Goal: Task Accomplishment & Management: Complete application form

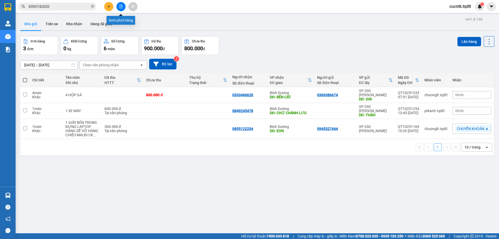
click at [123, 8] on button at bounding box center [120, 6] width 9 height 9
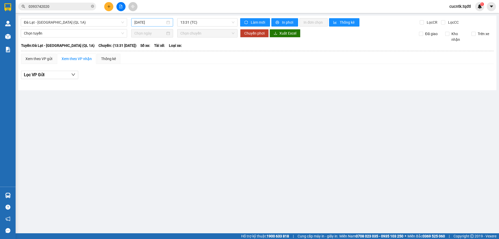
click at [168, 23] on div "[DATE]" at bounding box center [152, 22] width 36 height 6
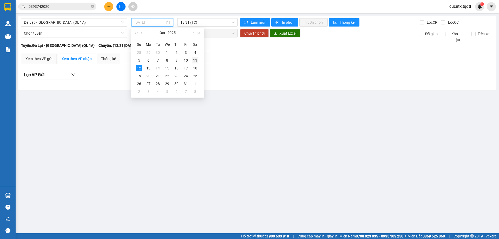
click at [195, 60] on div "11" at bounding box center [195, 60] width 6 height 6
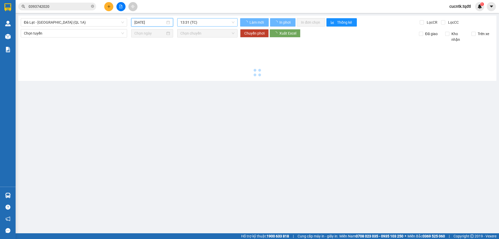
type input "[DATE]"
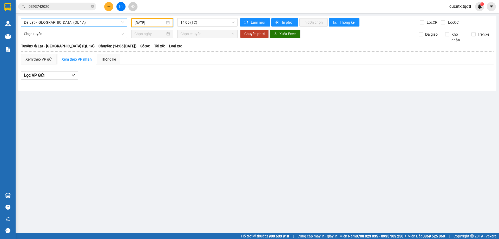
click at [120, 23] on span "Đà Lạt - [GEOGRAPHIC_DATA] (QL 1A)" at bounding box center [74, 22] width 100 height 8
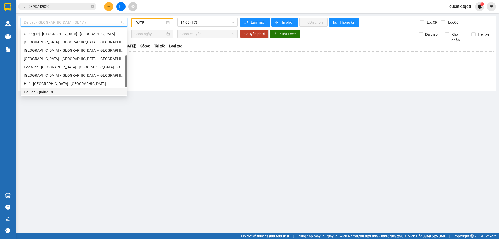
scroll to position [56, 0]
click at [56, 54] on div "Quảng Trị - [GEOGRAPHIC_DATA]" at bounding box center [74, 52] width 100 height 6
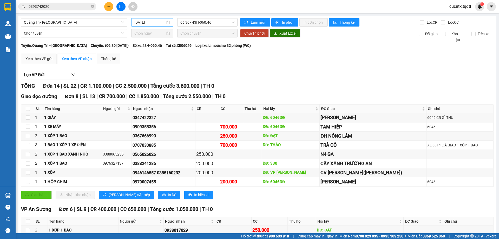
click at [165, 22] on div "[DATE]" at bounding box center [152, 22] width 36 height 6
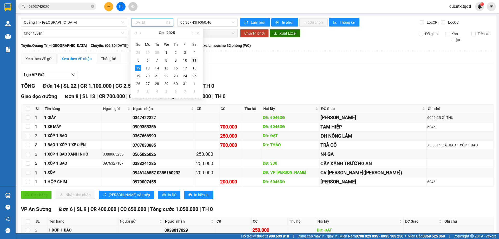
click at [194, 59] on div "11" at bounding box center [194, 60] width 6 height 6
type input "[DATE]"
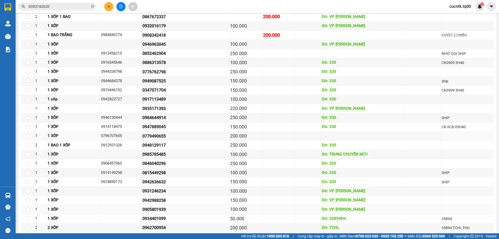
scroll to position [469, 0]
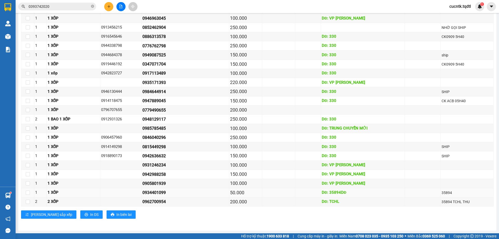
click at [200, 191] on div "0934401099" at bounding box center [185, 192] width 86 height 6
click at [156, 184] on div "0905801939" at bounding box center [185, 183] width 86 height 6
click at [175, 174] on div "0942988258" at bounding box center [185, 174] width 86 height 6
click at [155, 156] on div "0942636632" at bounding box center [185, 155] width 86 height 6
click at [243, 158] on div "150.000" at bounding box center [245, 155] width 31 height 7
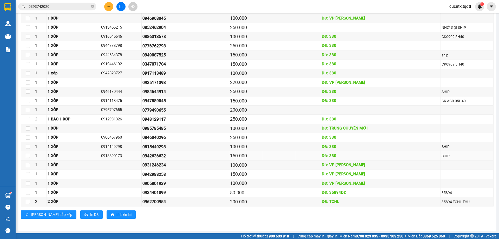
click at [178, 159] on div "0942636632" at bounding box center [185, 155] width 86 height 6
click at [167, 157] on div "0942636632" at bounding box center [185, 155] width 86 height 6
click at [162, 158] on div "0942636632" at bounding box center [185, 155] width 86 height 6
click at [167, 156] on div "0942636632" at bounding box center [185, 155] width 86 height 6
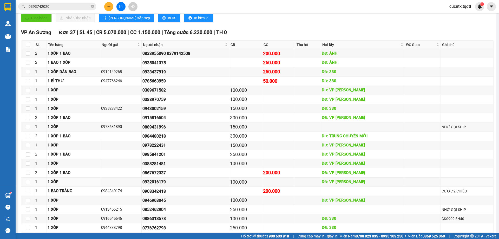
scroll to position [339, 0]
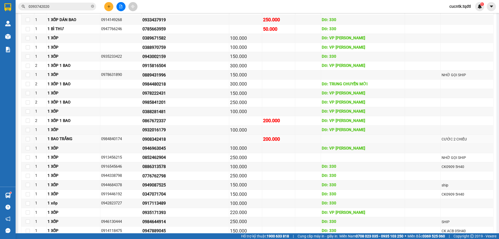
click at [193, 139] on div "0908342418" at bounding box center [185, 139] width 86 height 6
click at [113, 139] on div "0984840174" at bounding box center [120, 139] width 39 height 6
click at [57, 137] on div "1 BAO TRẮNG" at bounding box center [74, 139] width 52 height 6
click at [28, 139] on input "checkbox" at bounding box center [28, 139] width 4 height 4
checkbox input "true"
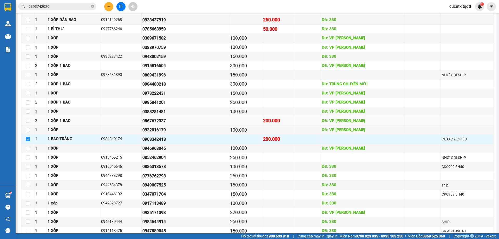
click at [178, 122] on div "0867672337" at bounding box center [185, 120] width 86 height 6
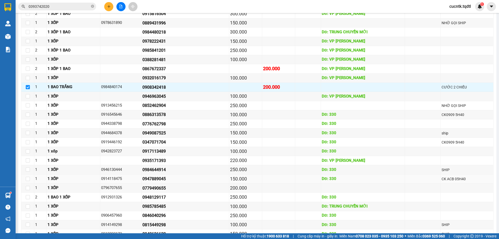
scroll to position [365, 0]
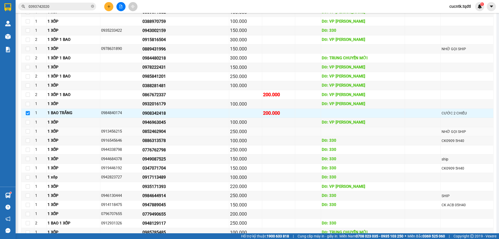
click at [164, 131] on div "0852462904" at bounding box center [185, 131] width 86 height 6
click at [28, 132] on input "checkbox" at bounding box center [28, 131] width 4 height 4
checkbox input "true"
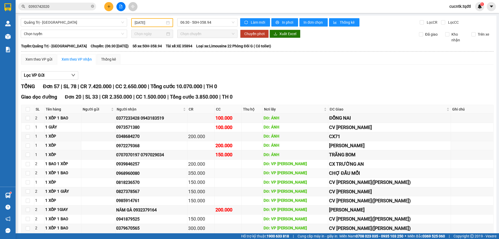
scroll to position [78, 0]
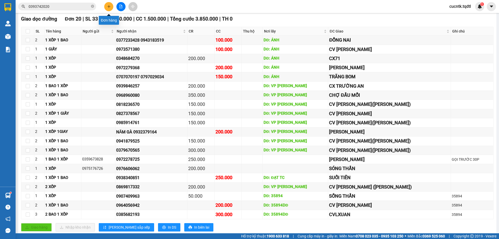
click at [106, 6] on button at bounding box center [108, 6] width 9 height 9
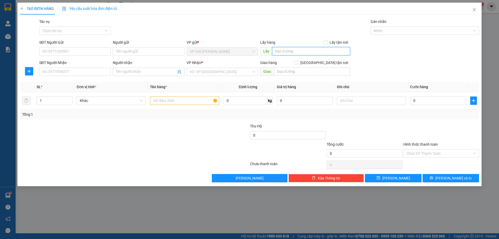
click at [288, 51] on input "text" at bounding box center [311, 51] width 78 height 8
type input "VP [PERSON_NAME]"
click at [89, 71] on input "SĐT Người Nhận" at bounding box center [74, 72] width 71 height 8
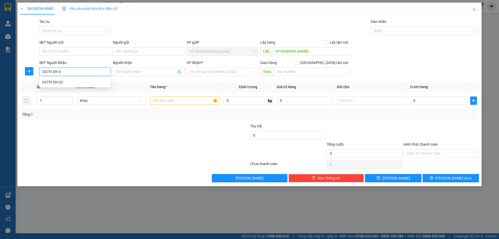
type input "0375139132"
click at [88, 82] on div "0375139132" at bounding box center [74, 82] width 65 height 6
type input "NGA 4 SO SAO"
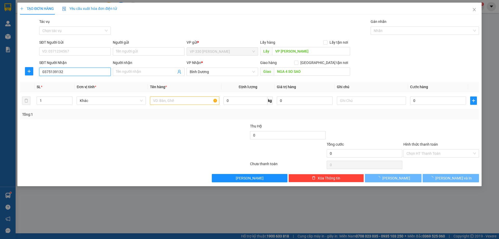
type input "250.000"
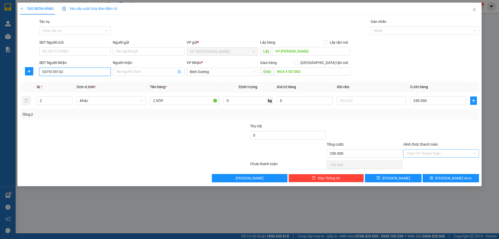
type input "0375139132"
click at [444, 153] on input "Hình thức thanh toán" at bounding box center [439, 153] width 66 height 8
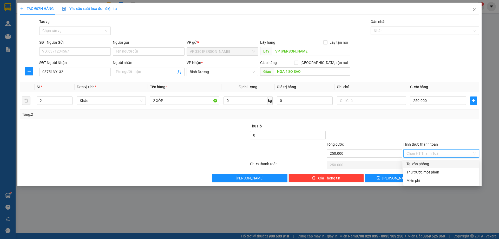
click at [446, 135] on div at bounding box center [441, 132] width 77 height 18
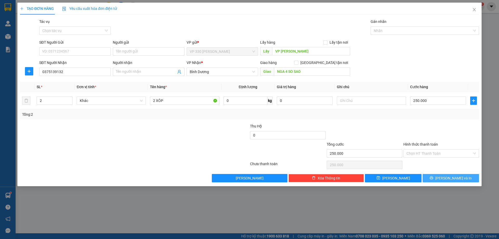
click at [450, 179] on span "[PERSON_NAME] và In" at bounding box center [453, 178] width 36 height 6
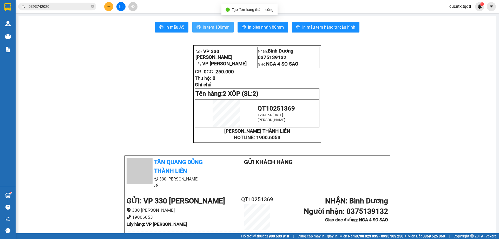
click at [217, 28] on span "In tem 100mm" at bounding box center [216, 27] width 27 height 6
click at [111, 7] on button at bounding box center [108, 6] width 9 height 9
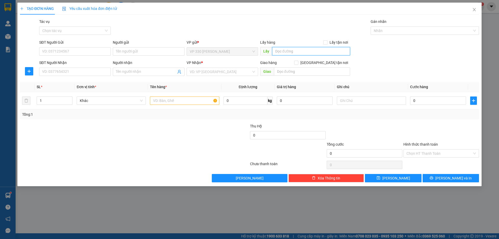
drag, startPoint x: 324, startPoint y: 50, endPoint x: 323, endPoint y: 56, distance: 6.3
click at [323, 51] on input "text" at bounding box center [311, 51] width 78 height 8
type input "VP [PERSON_NAME]"
click at [85, 71] on input "SĐT Người Nhận" at bounding box center [74, 72] width 71 height 8
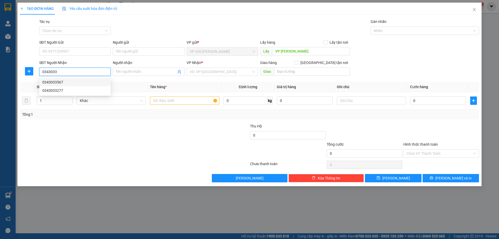
click at [70, 81] on div "0343033567" at bounding box center [74, 82] width 65 height 6
type input "0343033567"
type input "N4 HÒA LÂN"
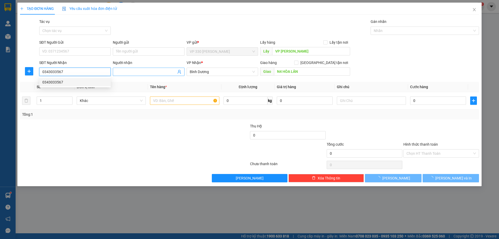
type input "100.000"
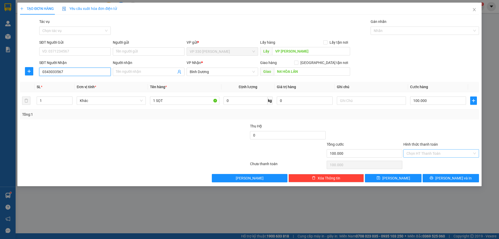
type input "0343033567"
click at [453, 154] on input "Hình thức thanh toán" at bounding box center [439, 153] width 66 height 8
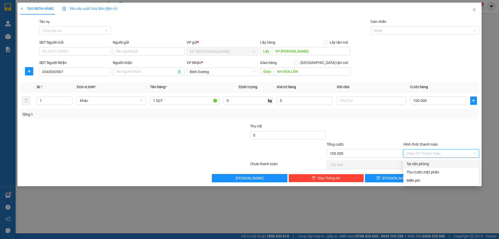
click at [443, 161] on div "Tại văn phòng" at bounding box center [440, 164] width 69 height 6
type input "0"
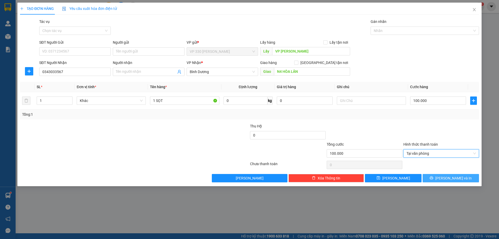
click at [451, 177] on span "[PERSON_NAME] và In" at bounding box center [453, 178] width 36 height 6
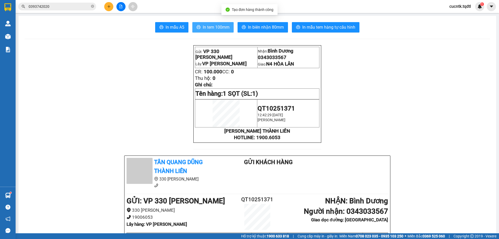
drag, startPoint x: 219, startPoint y: 27, endPoint x: 224, endPoint y: 26, distance: 5.0
click at [219, 27] on span "In tem 100mm" at bounding box center [216, 27] width 27 height 6
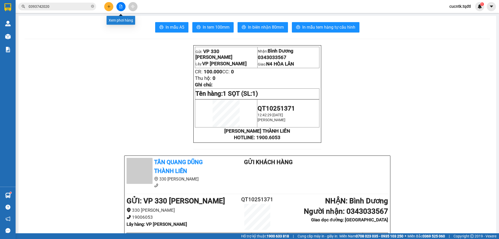
click at [120, 6] on icon "file-add" at bounding box center [121, 7] width 4 height 4
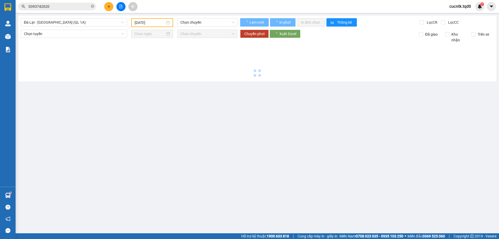
type input "[DATE]"
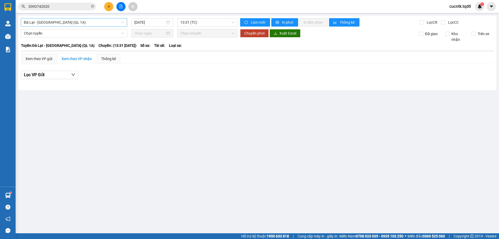
click at [117, 21] on span "Đà Lạt - [GEOGRAPHIC_DATA] (QL 1A)" at bounding box center [74, 22] width 100 height 8
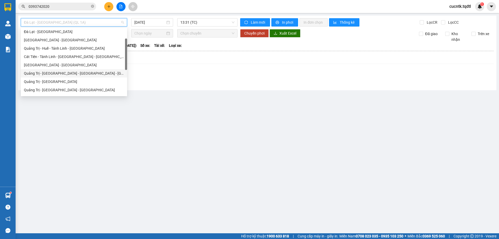
scroll to position [52, 0]
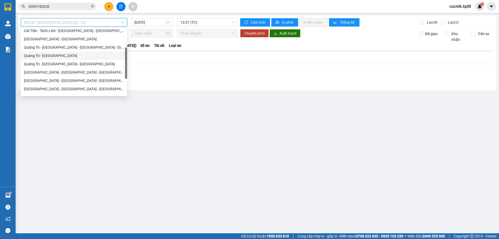
click at [71, 54] on div "Quảng Trị - [GEOGRAPHIC_DATA]" at bounding box center [74, 56] width 100 height 6
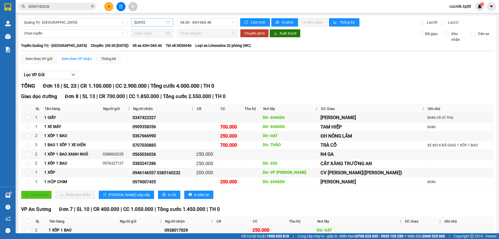
click at [168, 23] on div "[DATE]" at bounding box center [152, 22] width 36 height 6
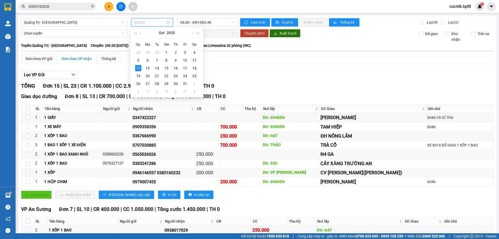
click at [194, 61] on div "11" at bounding box center [194, 60] width 6 height 6
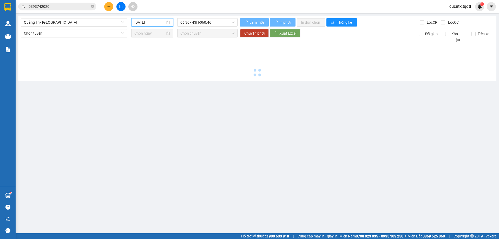
type input "[DATE]"
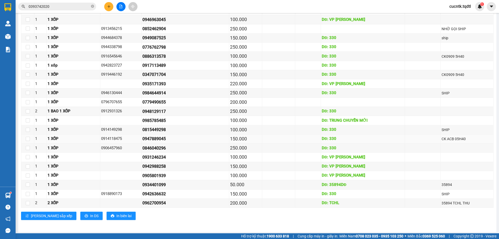
scroll to position [442, 0]
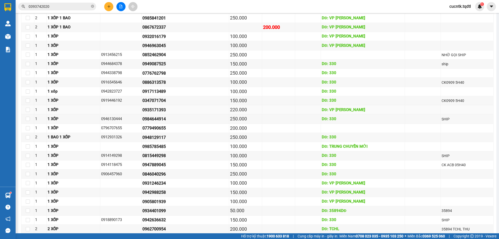
click at [240, 110] on div "220.000" at bounding box center [245, 109] width 31 height 7
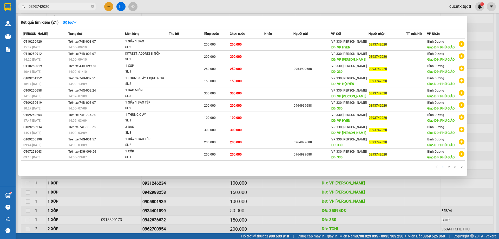
drag, startPoint x: 59, startPoint y: 7, endPoint x: 19, endPoint y: 12, distance: 40.3
click at [19, 11] on div "Kết quả tìm kiếm ( 21 ) Bộ lọc Mã ĐH Trạng thái Món hàng Thu hộ Tổng cước Chưa …" at bounding box center [50, 6] width 101 height 9
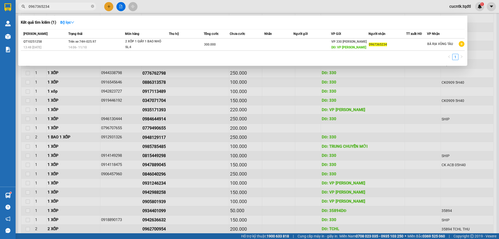
type input "0967365234"
click at [294, 8] on div at bounding box center [249, 119] width 499 height 239
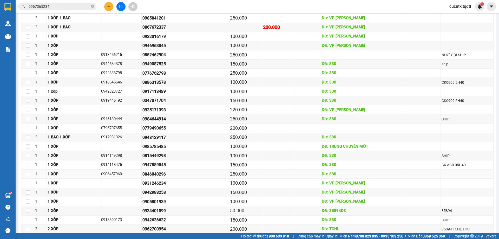
scroll to position [416, 0]
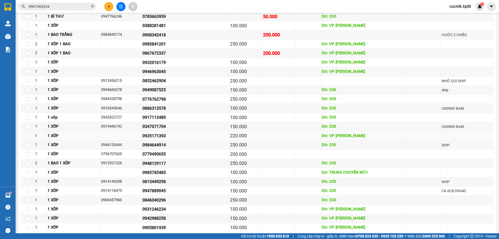
drag, startPoint x: 143, startPoint y: 136, endPoint x: 167, endPoint y: 139, distance: 23.6
click at [167, 139] on div "0935171393" at bounding box center [185, 135] width 86 height 6
copy div "0935171393"
click at [250, 199] on div "250.000" at bounding box center [245, 199] width 31 height 7
click at [142, 90] on td "0949087525" at bounding box center [186, 89] width 88 height 9
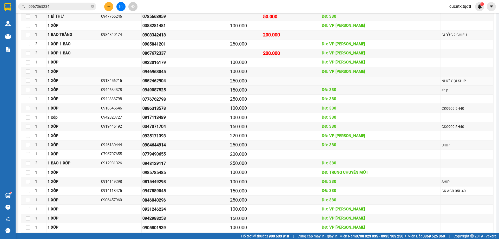
click at [170, 81] on div "0852462904" at bounding box center [185, 80] width 86 height 6
click at [27, 79] on input "checkbox" at bounding box center [28, 80] width 4 height 4
checkbox input "true"
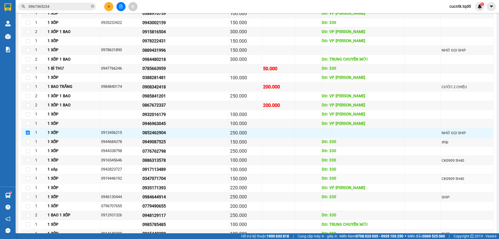
scroll to position [312, 0]
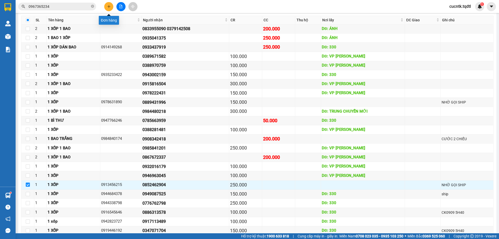
click at [110, 4] on button at bounding box center [108, 6] width 9 height 9
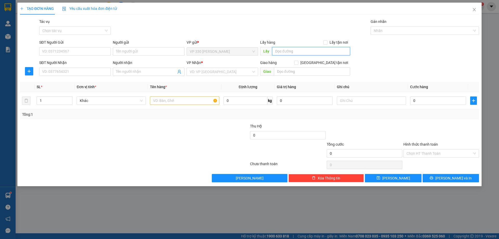
click at [291, 50] on input "text" at bounding box center [311, 51] width 78 height 8
type input "VP [PERSON_NAME]"
click at [83, 71] on input "SĐT Người Nhận" at bounding box center [74, 72] width 71 height 8
type input "0867437415"
click at [224, 72] on input "search" at bounding box center [221, 72] width 62 height 8
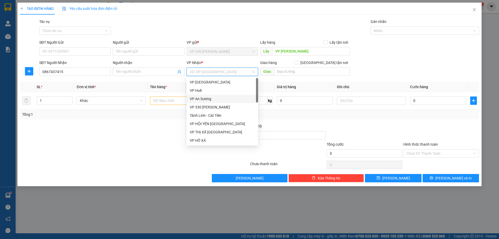
click at [207, 102] on div "VP An Sương" at bounding box center [222, 99] width 71 height 8
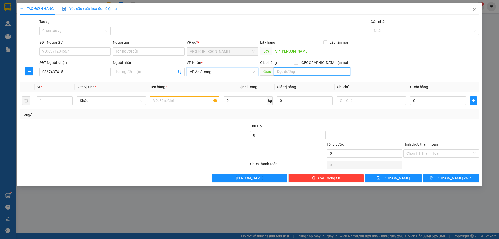
click at [310, 72] on input "text" at bounding box center [312, 71] width 76 height 8
type input "CV [PERSON_NAME]([PERSON_NAME])"
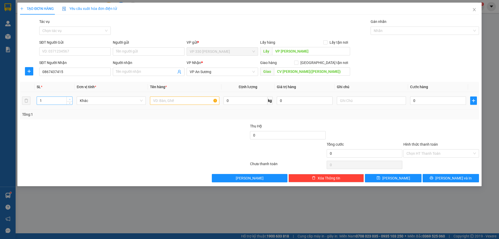
type input "2"
click at [68, 98] on span "up" at bounding box center [69, 99] width 3 height 3
click at [184, 102] on input "text" at bounding box center [184, 100] width 69 height 8
type input "1 XỐP 1 BAO"
click at [421, 103] on input "0" at bounding box center [438, 100] width 56 height 8
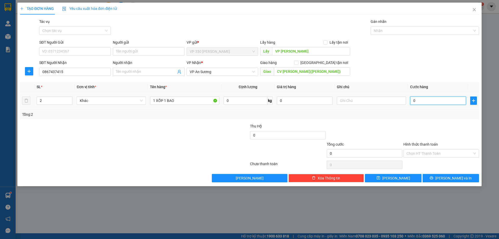
type input "2"
type input "25"
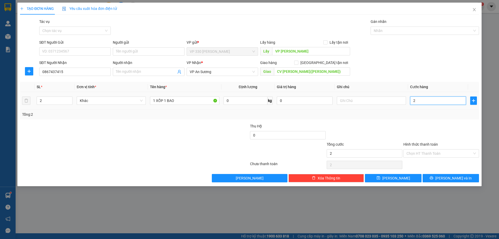
type input "25"
type input "250"
type input "2.500"
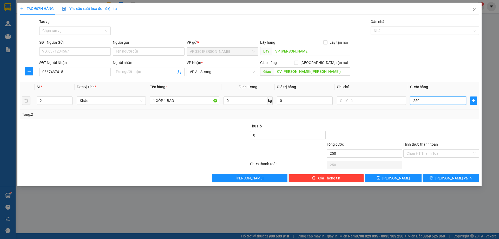
type input "2.500"
type input "25.000"
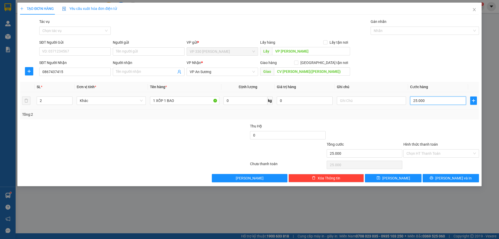
type input "250.000"
type input "2.500.000"
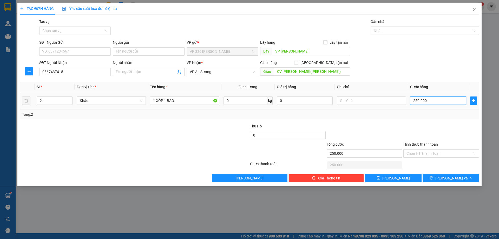
type input "2.500.000"
type input "250.000"
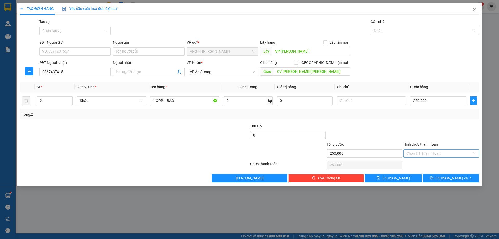
click at [445, 151] on input "Hình thức thanh toán" at bounding box center [439, 153] width 66 height 8
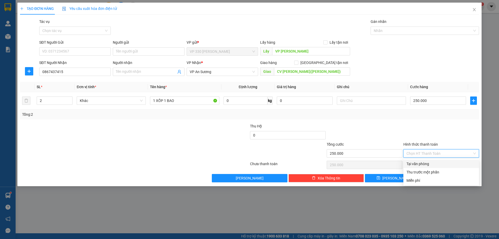
click at [434, 162] on div "Tại văn phòng" at bounding box center [440, 164] width 69 height 6
type input "0"
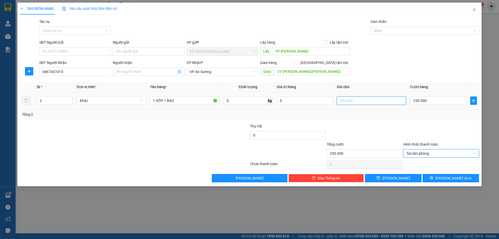
click at [356, 99] on input "text" at bounding box center [371, 100] width 69 height 8
type input "N3 [GEOGRAPHIC_DATA]"
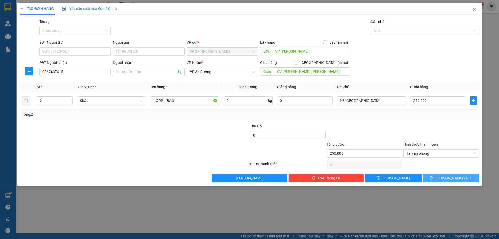
click at [440, 176] on button "[PERSON_NAME] và In" at bounding box center [450, 178] width 56 height 8
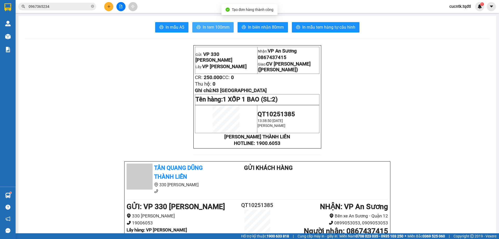
click at [203, 25] on span "In tem 100mm" at bounding box center [216, 27] width 27 height 6
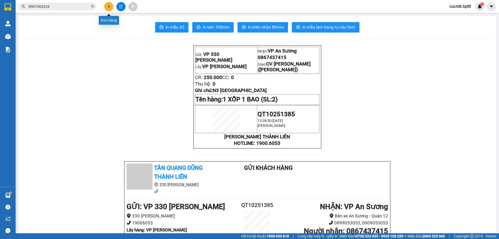
click at [107, 9] on button at bounding box center [108, 6] width 9 height 9
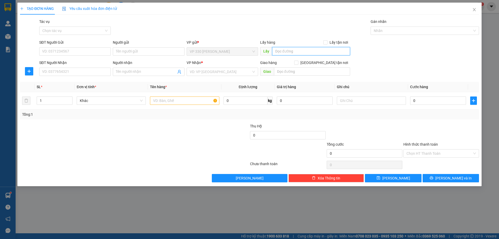
click at [283, 51] on input "text" at bounding box center [311, 51] width 78 height 8
type input "VP [PERSON_NAME]"
click at [94, 71] on input "SĐT Người Nhận" at bounding box center [74, 72] width 71 height 8
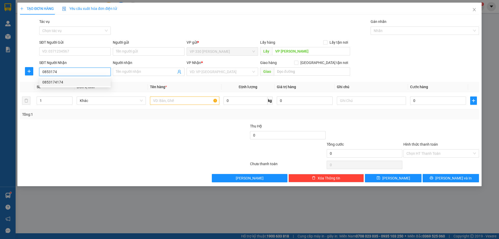
click at [94, 82] on div "0853174174" at bounding box center [74, 82] width 65 height 6
type input "0853174174"
type input "[PERSON_NAME]"
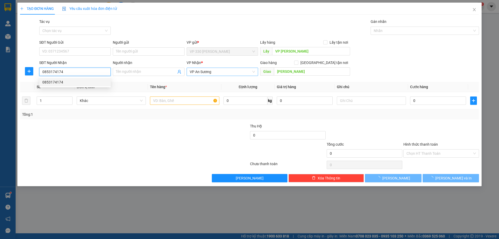
type input "100.000"
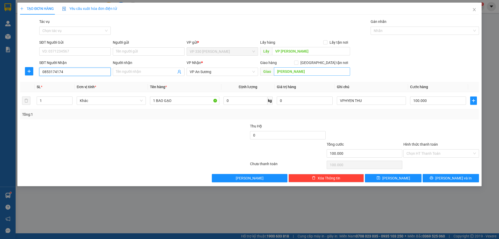
type input "0853174174"
click at [311, 70] on input "[PERSON_NAME]" at bounding box center [312, 71] width 76 height 8
click at [309, 74] on input "[PERSON_NAME]" at bounding box center [312, 71] width 76 height 8
type input "[PERSON_NAME](TOM)"
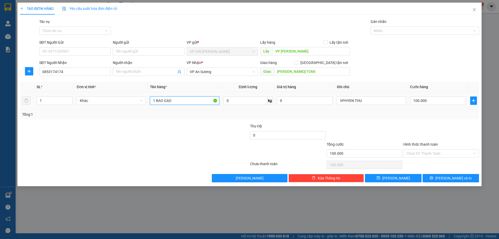
drag, startPoint x: 178, startPoint y: 99, endPoint x: 149, endPoint y: 104, distance: 29.6
click at [149, 104] on td "1 BAO GẠO" at bounding box center [184, 100] width 73 height 17
type input "1 XỐP"
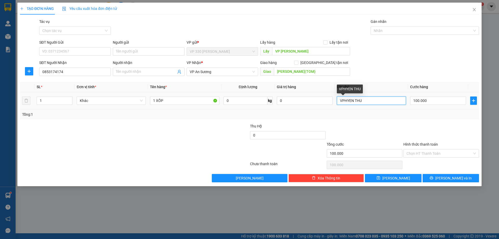
drag, startPoint x: 374, startPoint y: 100, endPoint x: 333, endPoint y: 102, distance: 41.1
click at [333, 102] on tr "1 Khác 1 XỐP 0 kg 0 VPHYEN THU 100.000" at bounding box center [249, 100] width 459 height 17
click at [431, 100] on input "100.000" at bounding box center [438, 100] width 56 height 8
type input "2"
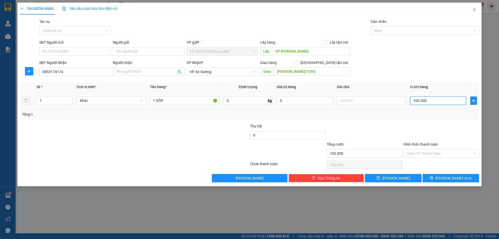
type input "2"
type input "20"
type input "200"
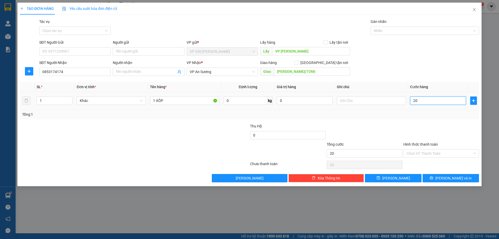
type input "200"
type input "2.000"
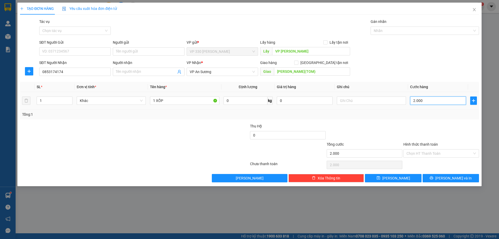
type input "20.000"
type input "200.000"
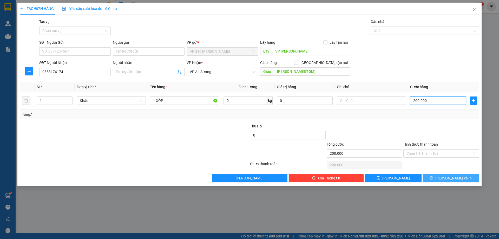
type input "200.000"
click at [444, 177] on button "[PERSON_NAME] và In" at bounding box center [450, 178] width 56 height 8
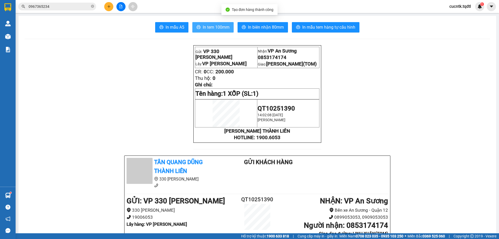
click at [212, 29] on span "In tem 100mm" at bounding box center [216, 27] width 27 height 6
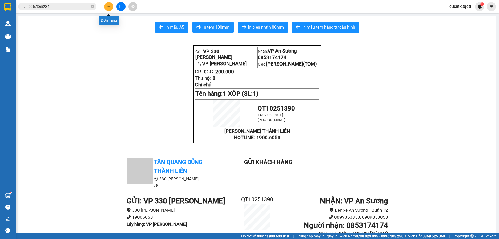
click at [111, 7] on button at bounding box center [108, 6] width 9 height 9
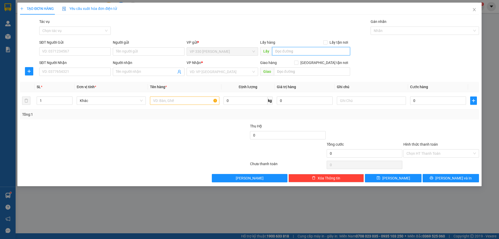
click at [295, 49] on input "text" at bounding box center [311, 51] width 78 height 8
type input "VP [PERSON_NAME]"
click at [93, 73] on input "SĐT Người Nhận" at bounding box center [74, 72] width 71 height 8
type input "0976635744"
click at [210, 71] on input "search" at bounding box center [221, 72] width 62 height 8
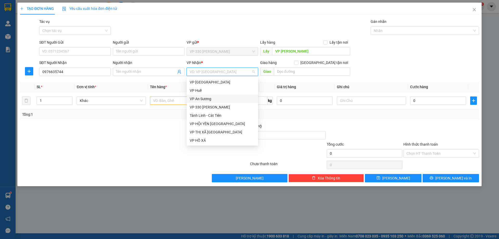
drag, startPoint x: 208, startPoint y: 99, endPoint x: 283, endPoint y: 73, distance: 79.0
click at [208, 99] on div "VP An Sương" at bounding box center [222, 99] width 65 height 6
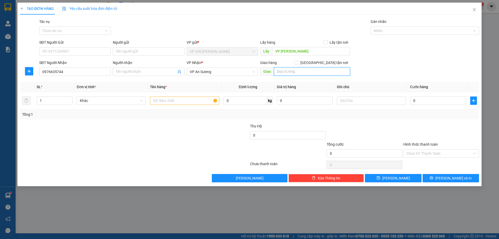
click at [289, 72] on input "text" at bounding box center [312, 71] width 76 height 8
type input "D"
type input "ĐỒNG NAI"
type input "2"
click at [70, 99] on icon "up" at bounding box center [70, 99] width 2 height 2
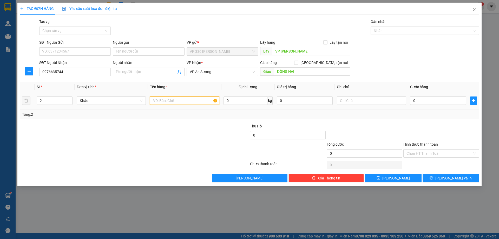
click at [166, 100] on input "text" at bounding box center [184, 100] width 69 height 8
type input "1 XỐP 1 BAO"
click at [422, 101] on input "0" at bounding box center [438, 100] width 56 height 8
type input "2"
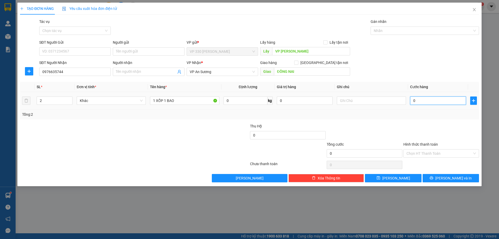
type input "2"
type input "20"
type input "200"
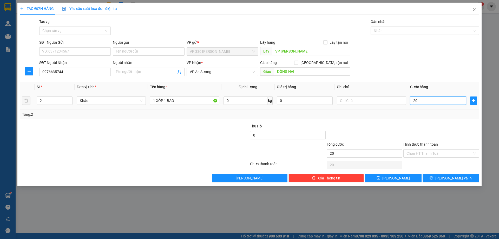
type input "200"
type input "2.000"
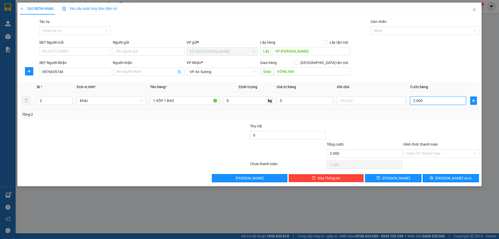
type input "20.000"
type input "200.000"
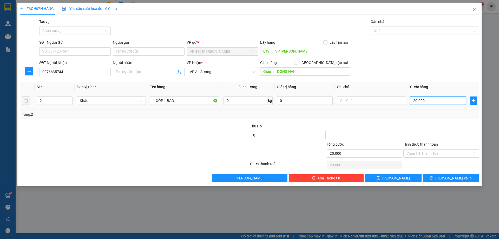
type input "200.000"
click at [456, 176] on span "[PERSON_NAME] và In" at bounding box center [453, 178] width 36 height 6
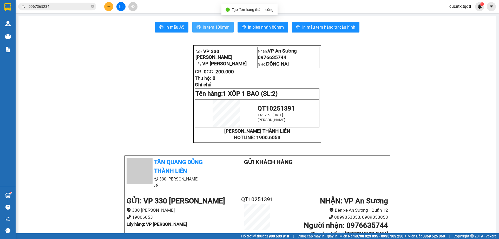
click at [212, 26] on span "In tem 100mm" at bounding box center [216, 27] width 27 height 6
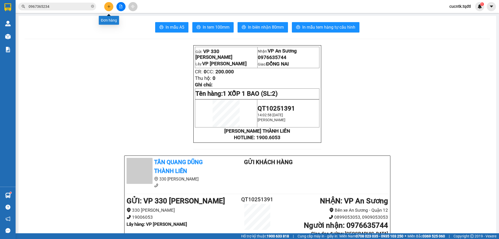
click at [108, 6] on icon "plus" at bounding box center [109, 7] width 4 height 4
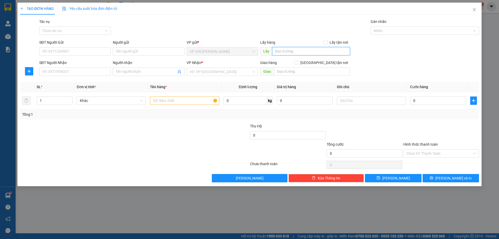
click at [279, 51] on input "text" at bounding box center [311, 51] width 78 height 8
type input "VP [PERSON_NAME]"
click at [80, 73] on input "SĐT Người Nhận" at bounding box center [74, 72] width 71 height 8
type input "0979824421"
click at [207, 71] on input "search" at bounding box center [221, 72] width 62 height 8
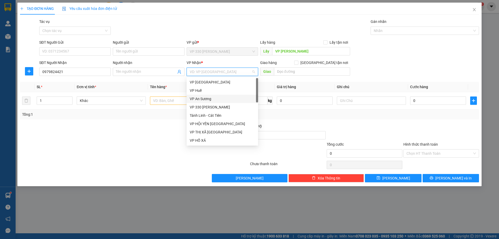
click at [211, 100] on div "VP An Sương" at bounding box center [222, 99] width 65 height 6
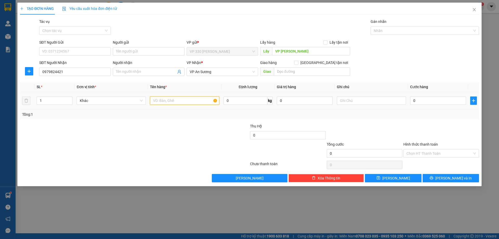
click at [175, 102] on input "text" at bounding box center [184, 100] width 69 height 8
type input "1 XỐP"
click at [421, 102] on input "0" at bounding box center [438, 100] width 56 height 8
type input "1"
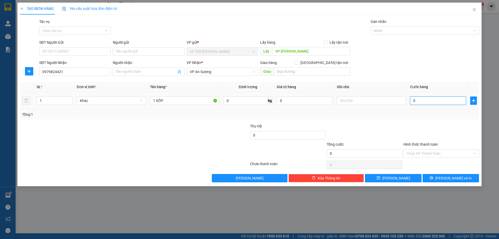
type input "1"
type input "10"
type input "100"
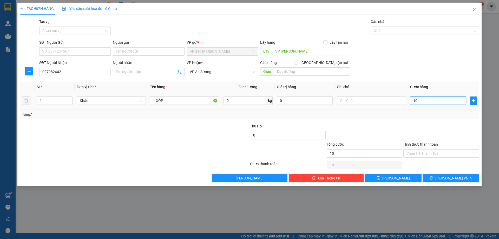
type input "100"
type input "1.000"
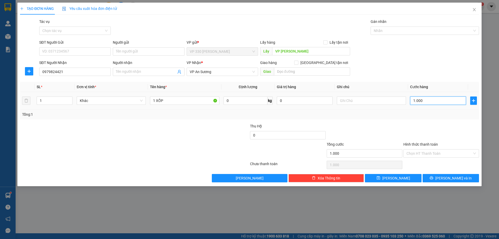
type input "10.000"
type input "100.000"
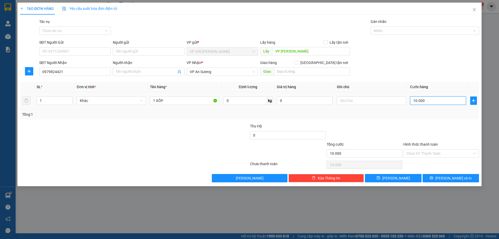
type input "100.000"
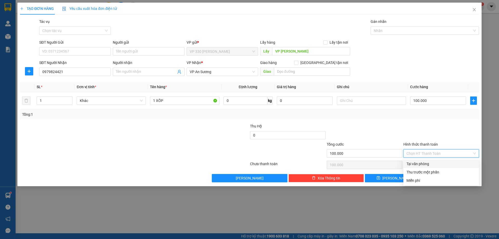
click at [452, 155] on input "Hình thức thanh toán" at bounding box center [439, 153] width 66 height 8
click at [440, 163] on div "Tại văn phòng" at bounding box center [440, 164] width 69 height 6
type input "0"
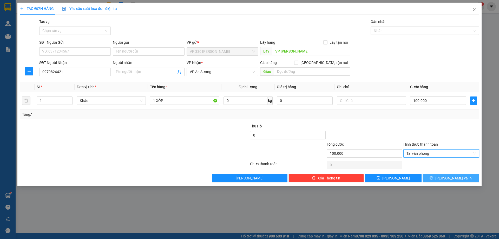
click at [445, 178] on button "[PERSON_NAME] và In" at bounding box center [450, 178] width 56 height 8
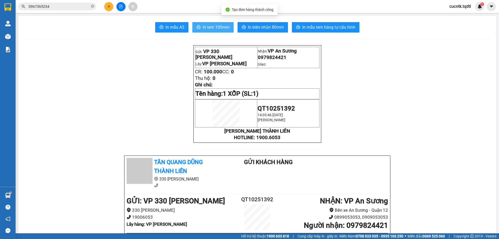
click at [212, 31] on button "In tem 100mm" at bounding box center [212, 27] width 41 height 10
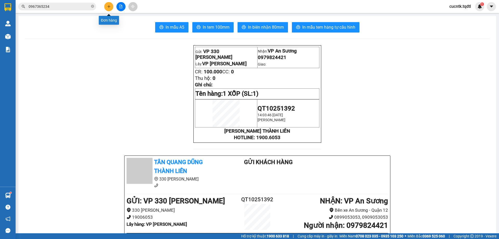
click at [111, 9] on button at bounding box center [108, 6] width 9 height 9
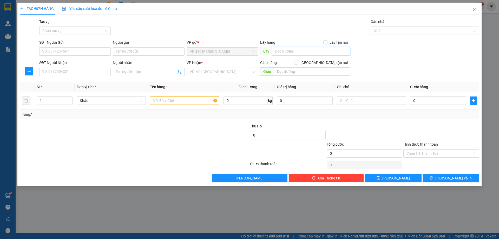
click at [293, 50] on input "text" at bounding box center [311, 51] width 78 height 8
type input "VP [PERSON_NAME]"
click at [86, 73] on input "SĐT Người Nhận" at bounding box center [74, 72] width 71 height 8
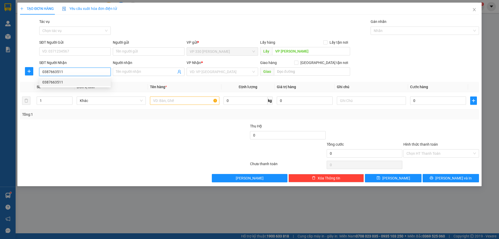
click at [76, 82] on div "0387663511" at bounding box center [74, 82] width 65 height 6
type input "0387663511"
type input "2"
click at [71, 98] on span "up" at bounding box center [69, 99] width 3 height 3
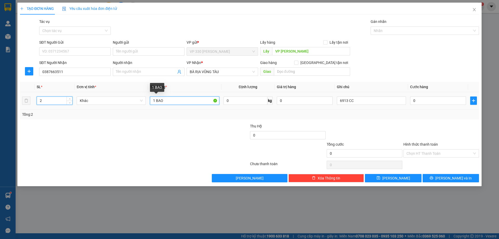
click at [177, 102] on input "1 BAO" at bounding box center [184, 100] width 69 height 8
type input "1 BAO 1 XỐP"
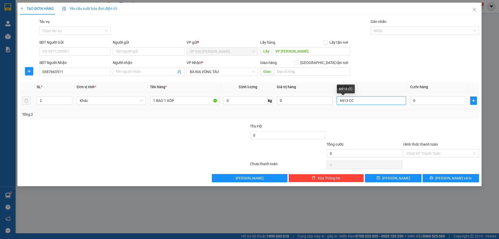
drag, startPoint x: 362, startPoint y: 99, endPoint x: 337, endPoint y: 104, distance: 26.1
click at [337, 104] on input "6913 CC" at bounding box center [371, 100] width 69 height 8
click at [426, 101] on input "0" at bounding box center [438, 100] width 56 height 8
type input "2"
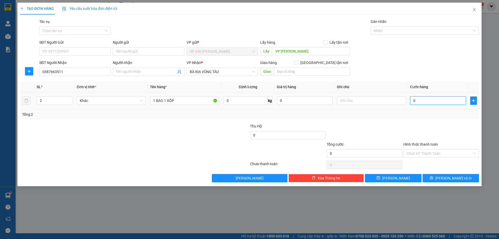
type input "2"
type input "25"
type input "250"
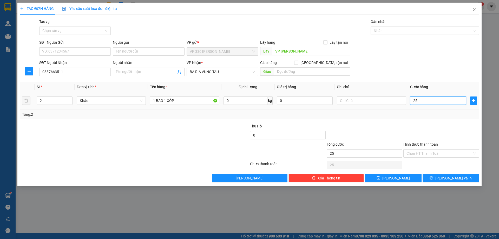
type input "250"
type input "2.500"
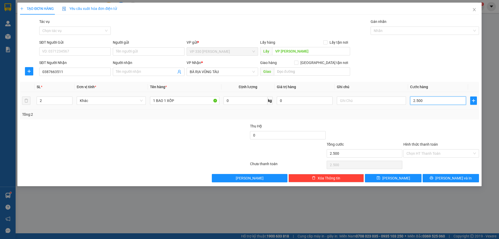
type input "25.000"
type input "250.000"
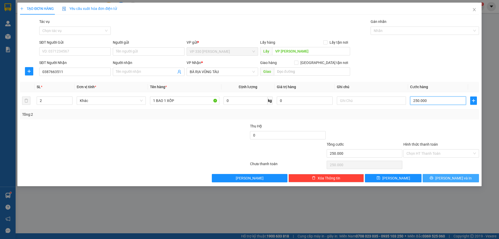
type input "250.000"
click at [450, 179] on span "[PERSON_NAME] và In" at bounding box center [453, 178] width 36 height 6
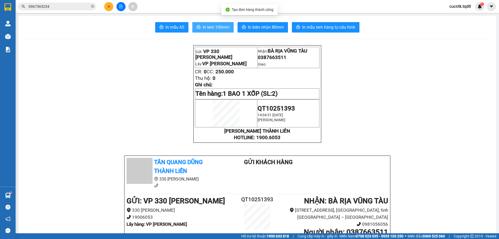
click at [209, 25] on span "In tem 100mm" at bounding box center [216, 27] width 27 height 6
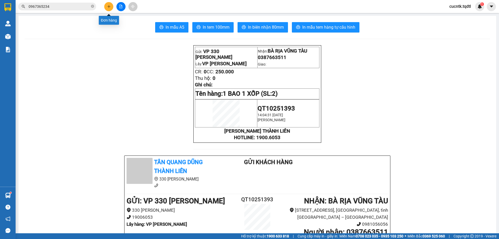
click at [109, 5] on icon "plus" at bounding box center [109, 7] width 4 height 4
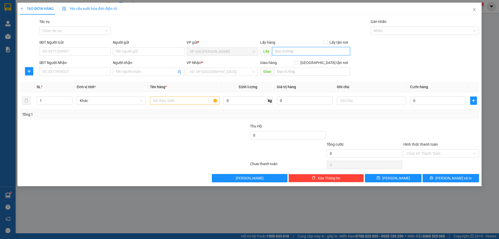
click at [283, 55] on input "text" at bounding box center [311, 51] width 78 height 8
type input "VP [PERSON_NAME]"
click at [88, 73] on input "SĐT Người Nhận" at bounding box center [74, 72] width 71 height 8
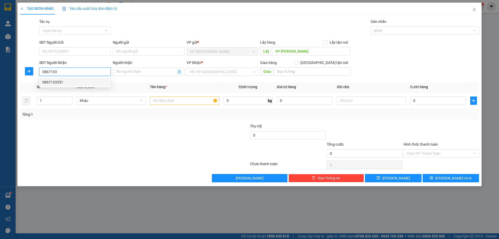
click at [70, 82] on div "0867133351" at bounding box center [74, 82] width 65 height 6
type input "0867133351"
type input "BÌNH ĐỊNH"
type input "100.000"
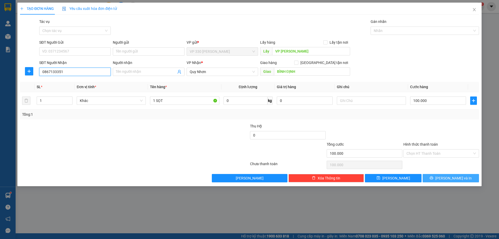
type input "0867133351"
click at [445, 179] on button "[PERSON_NAME] và In" at bounding box center [450, 178] width 56 height 8
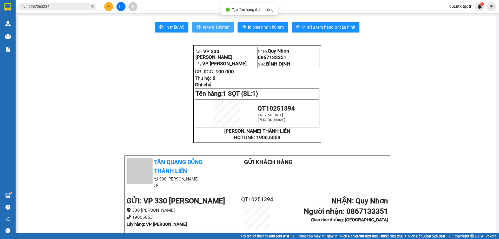
click at [208, 29] on span "In tem 100mm" at bounding box center [216, 27] width 27 height 6
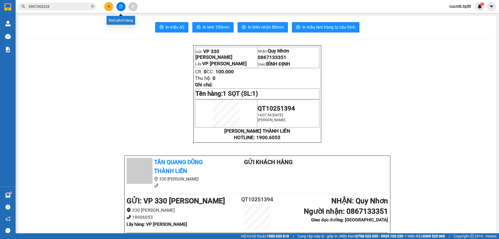
click at [123, 4] on button at bounding box center [120, 6] width 9 height 9
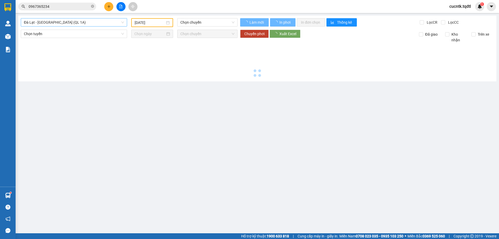
type input "[DATE]"
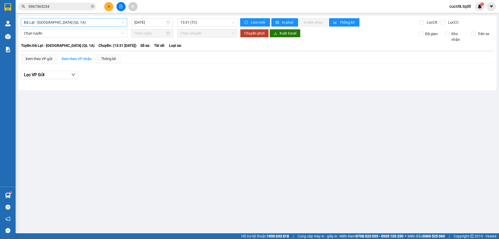
click at [110, 24] on span "Đà Lạt - [GEOGRAPHIC_DATA] (QL 1A)" at bounding box center [74, 22] width 100 height 8
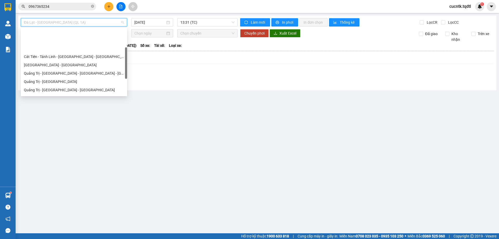
scroll to position [52, 0]
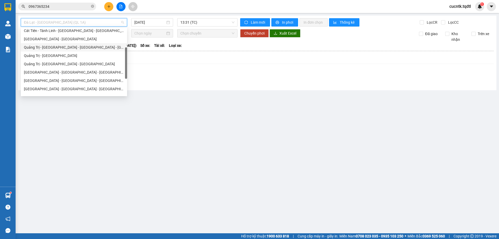
click at [84, 48] on div "Quảng Trị - [GEOGRAPHIC_DATA] - [GEOGRAPHIC_DATA] - [GEOGRAPHIC_DATA]" at bounding box center [74, 47] width 100 height 6
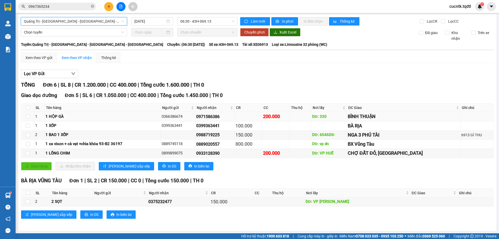
scroll to position [1, 0]
click at [166, 21] on div "[DATE]" at bounding box center [152, 21] width 36 height 6
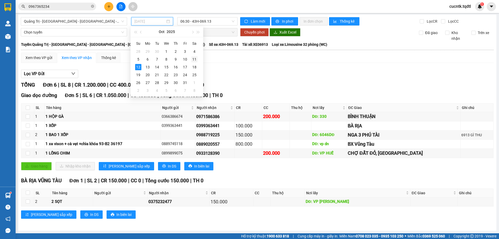
click at [193, 58] on div "11" at bounding box center [194, 59] width 6 height 6
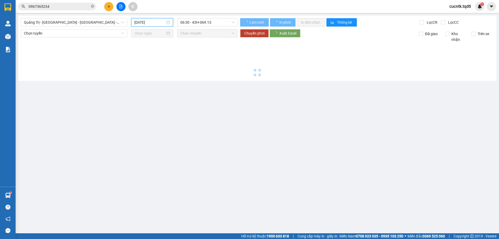
type input "[DATE]"
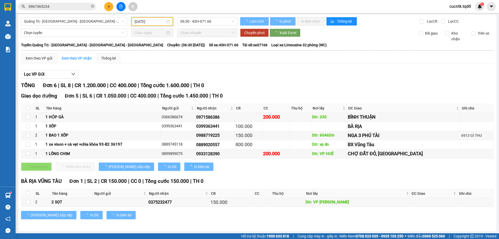
scroll to position [0, 0]
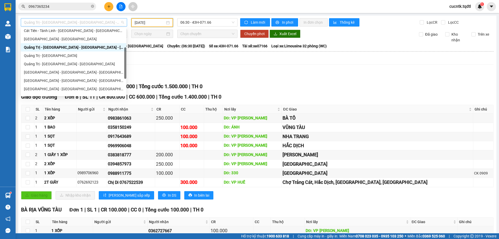
click at [116, 21] on span "Quảng Trị - [GEOGRAPHIC_DATA] - [GEOGRAPHIC_DATA] - [GEOGRAPHIC_DATA]" at bounding box center [74, 22] width 100 height 8
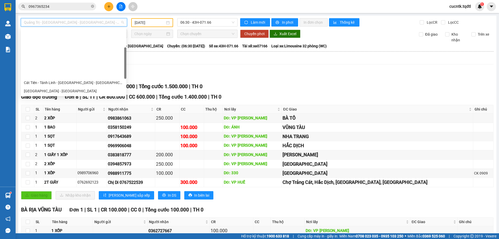
scroll to position [104, 0]
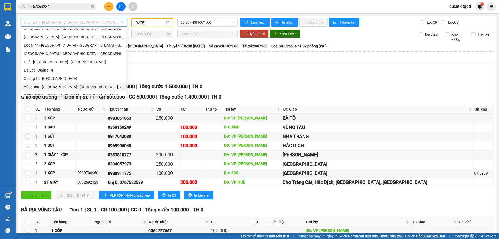
click at [70, 86] on div "Vũng Tàu - [GEOGRAPHIC_DATA] - [GEOGRAPHIC_DATA] - [GEOGRAPHIC_DATA]" at bounding box center [73, 87] width 99 height 6
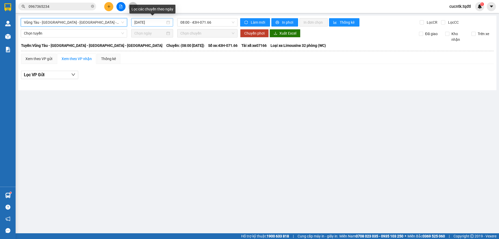
click at [170, 24] on div "[DATE]" at bounding box center [152, 22] width 36 height 6
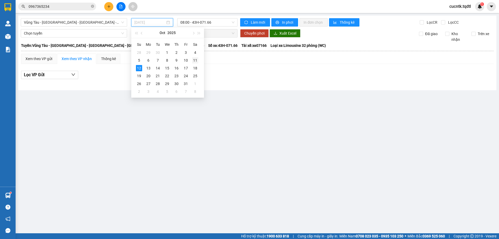
click at [195, 60] on div "11" at bounding box center [195, 60] width 6 height 6
type input "[DATE]"
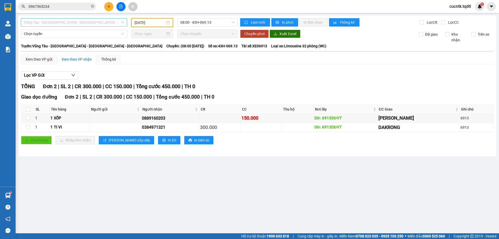
click at [124, 22] on span "Vũng Tàu - [GEOGRAPHIC_DATA] - [GEOGRAPHIC_DATA] - [GEOGRAPHIC_DATA]" at bounding box center [74, 22] width 100 height 8
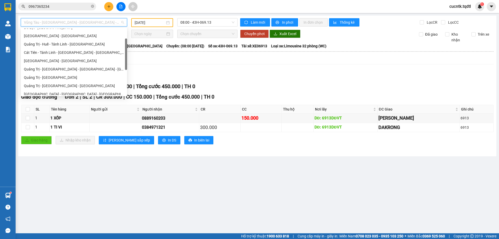
scroll to position [30, 0]
click at [78, 71] on div "Quảng Trị - [GEOGRAPHIC_DATA] - [GEOGRAPHIC_DATA] - [GEOGRAPHIC_DATA]" at bounding box center [74, 69] width 100 height 6
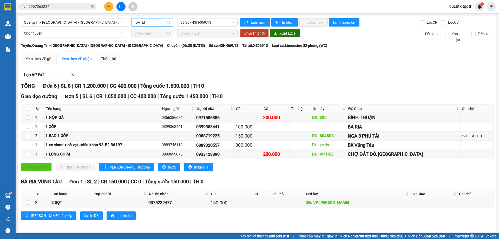
click at [168, 23] on div "[DATE]" at bounding box center [152, 22] width 36 height 6
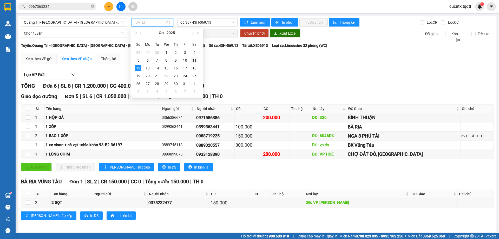
click at [193, 61] on div "11" at bounding box center [194, 60] width 6 height 6
type input "[DATE]"
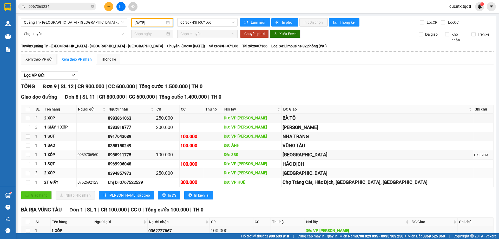
scroll to position [29, 0]
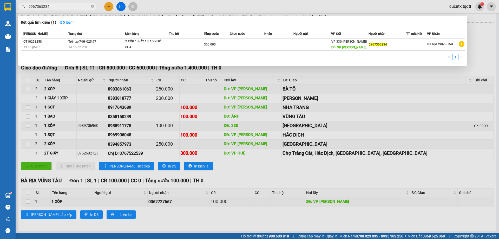
drag, startPoint x: 52, startPoint y: 4, endPoint x: 22, endPoint y: 9, distance: 30.0
click at [22, 9] on span "0967365234" at bounding box center [57, 7] width 78 height 8
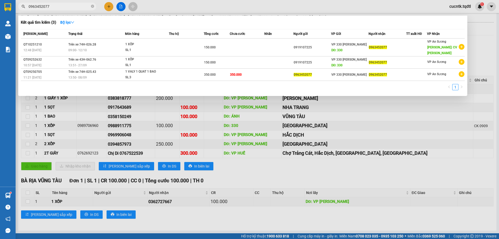
type input "0963452077"
click at [110, 7] on div at bounding box center [249, 119] width 499 height 239
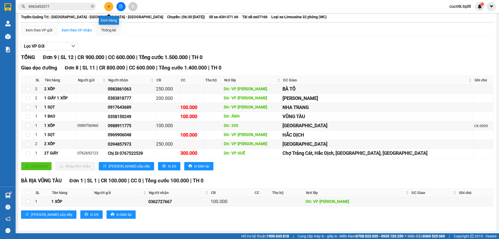
click at [111, 7] on button at bounding box center [108, 6] width 9 height 9
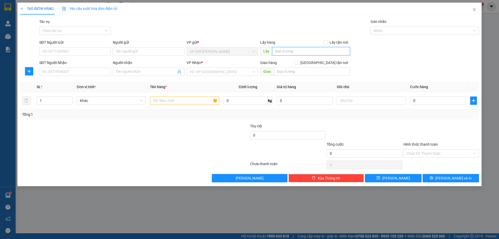
click at [303, 52] on input "text" at bounding box center [311, 51] width 78 height 8
type input "VP [PERSON_NAME]"
drag, startPoint x: 51, startPoint y: 71, endPoint x: 53, endPoint y: 75, distance: 4.9
click at [51, 71] on input "SĐT Người Nhận" at bounding box center [74, 72] width 71 height 8
type input "0971000791"
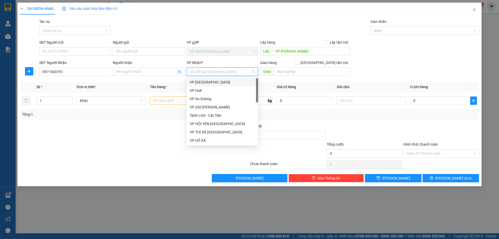
click at [203, 70] on input "search" at bounding box center [221, 72] width 62 height 8
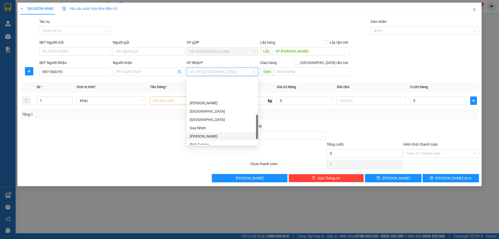
scroll to position [158, 0]
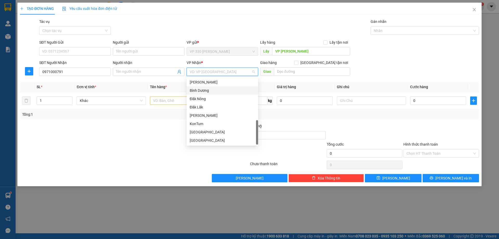
click at [208, 90] on div "Bình Dương" at bounding box center [222, 91] width 65 height 6
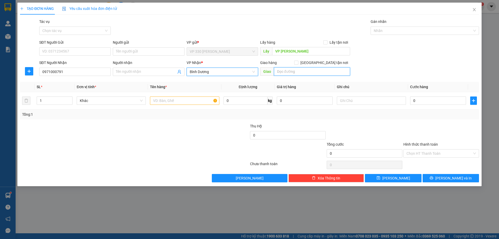
click at [310, 75] on input "text" at bounding box center [312, 71] width 76 height 8
type input "CỔNG XANH"
type input "2"
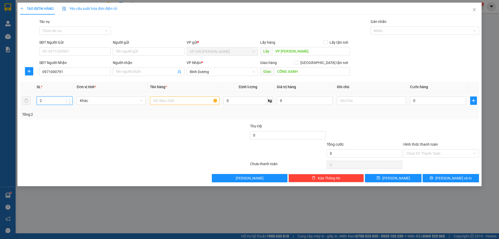
click at [69, 99] on icon "up" at bounding box center [70, 99] width 2 height 1
click at [193, 102] on input "text" at bounding box center [184, 100] width 69 height 8
drag, startPoint x: 173, startPoint y: 101, endPoint x: 147, endPoint y: 101, distance: 26.0
click at [147, 101] on tr "2 Khác 2 BAO NHỎ 0 kg 0 0" at bounding box center [249, 100] width 459 height 17
type input "1 BAO"
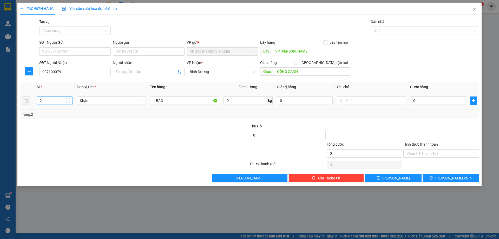
type input "1"
click at [68, 102] on span "down" at bounding box center [69, 102] width 3 height 3
click at [429, 98] on input "0" at bounding box center [438, 100] width 56 height 8
type input "1"
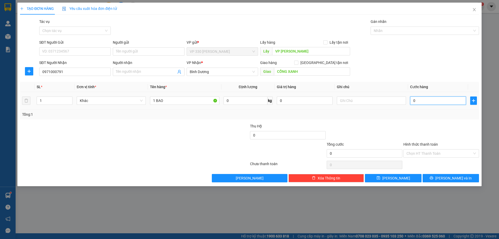
type input "1"
type input "15"
type input "150"
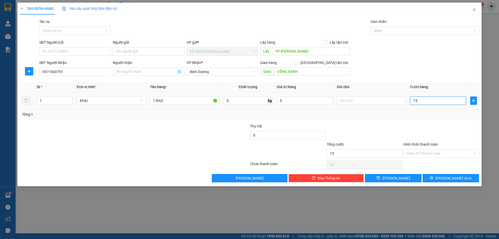
type input "150"
type input "1.500"
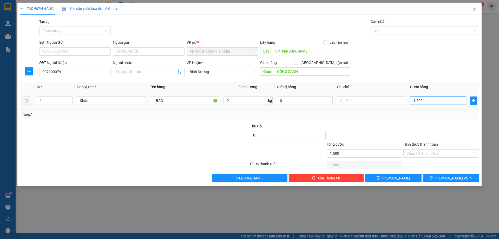
type input "15.000"
type input "150.000"
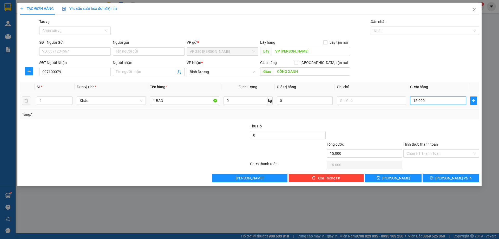
type input "150.000"
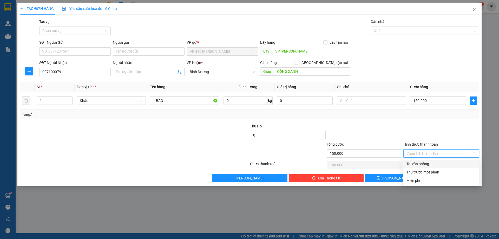
click at [452, 153] on input "Hình thức thanh toán" at bounding box center [439, 153] width 66 height 8
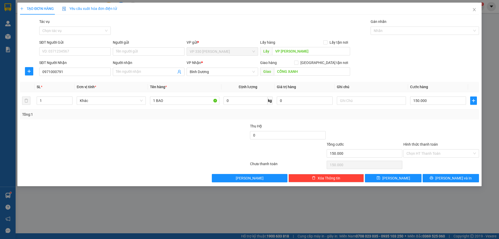
click at [461, 131] on div at bounding box center [441, 132] width 77 height 18
click at [454, 177] on span "[PERSON_NAME] và In" at bounding box center [453, 178] width 36 height 6
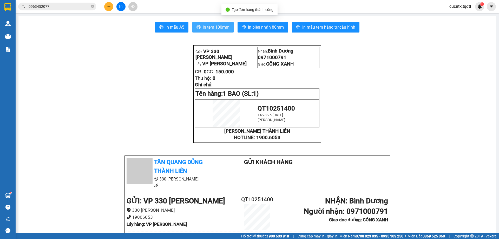
click at [222, 29] on span "In tem 100mm" at bounding box center [216, 27] width 27 height 6
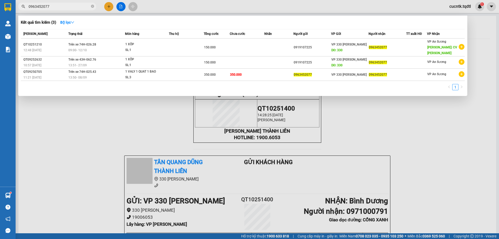
drag, startPoint x: 64, startPoint y: 6, endPoint x: 55, endPoint y: 9, distance: 9.1
click at [55, 9] on input "0963452077" at bounding box center [59, 7] width 61 height 6
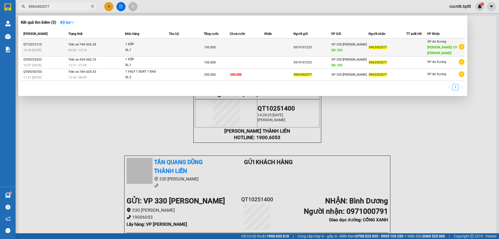
click at [297, 51] on td "0919107225" at bounding box center [312, 47] width 38 height 18
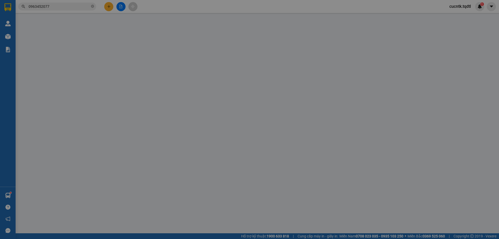
type input "0919107225"
type input "330"
type input "0963452077"
type input "CV [PERSON_NAME]"
type input "150.000"
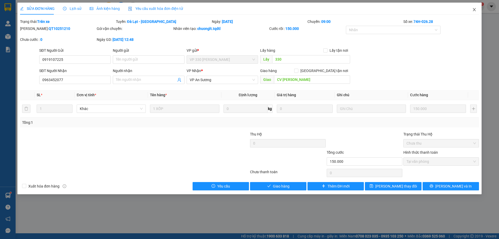
click at [475, 12] on span "Close" at bounding box center [474, 10] width 15 height 15
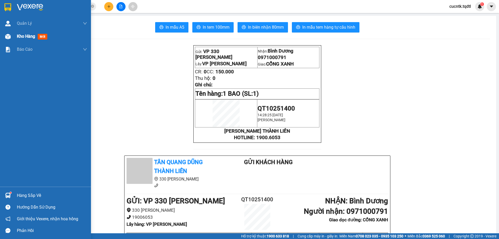
click at [26, 36] on span "Kho hàng" at bounding box center [26, 36] width 18 height 5
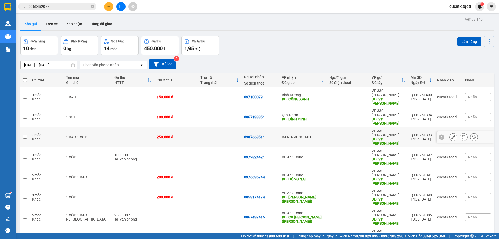
click at [26, 135] on input "checkbox" at bounding box center [25, 137] width 4 height 4
checkbox input "true"
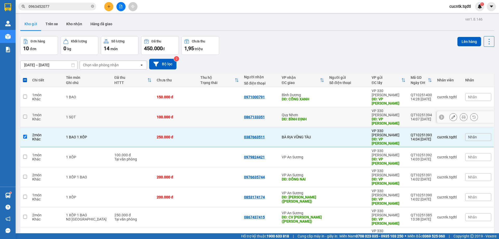
click at [23, 115] on input "checkbox" at bounding box center [25, 117] width 4 height 4
checkbox input "true"
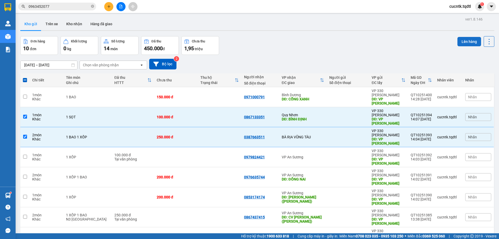
click at [469, 41] on button "Lên hàng" at bounding box center [469, 41] width 24 height 9
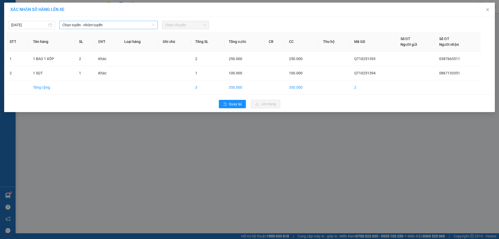
click at [145, 27] on span "Chọn tuyến - nhóm tuyến" at bounding box center [108, 25] width 92 height 8
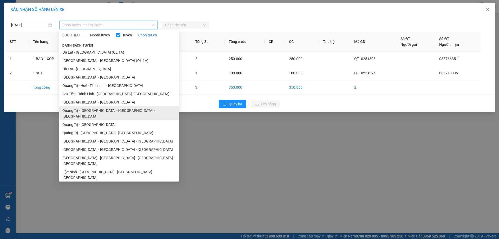
click at [124, 111] on li "Quảng Trị - [GEOGRAPHIC_DATA] - [GEOGRAPHIC_DATA] - [GEOGRAPHIC_DATA]" at bounding box center [118, 113] width 119 height 14
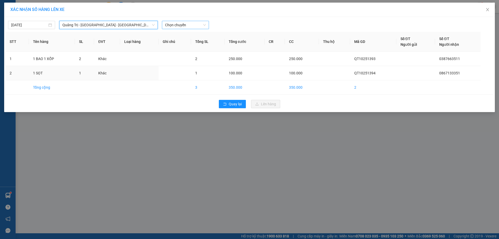
click at [193, 25] on span "Chọn chuyến" at bounding box center [185, 25] width 41 height 8
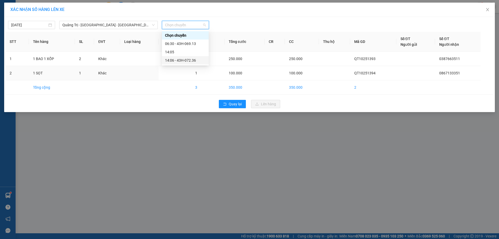
click at [190, 62] on div "14:06 - 43H-072.36" at bounding box center [185, 60] width 41 height 6
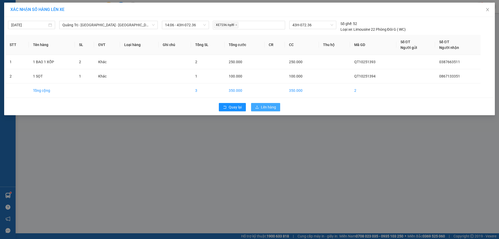
click at [274, 107] on span "Lên hàng" at bounding box center [268, 107] width 15 height 6
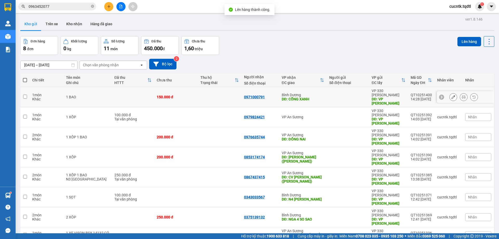
click at [24, 95] on input "checkbox" at bounding box center [25, 97] width 4 height 4
checkbox input "true"
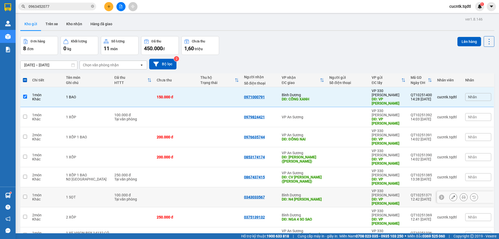
click at [23, 195] on input "checkbox" at bounding box center [25, 197] width 4 height 4
checkbox input "true"
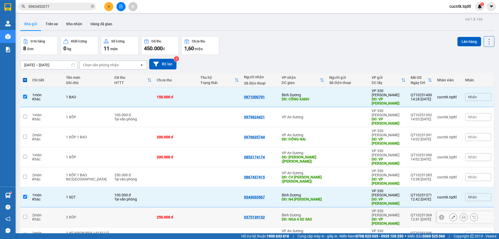
click at [25, 215] on input "checkbox" at bounding box center [25, 217] width 4 height 4
checkbox input "true"
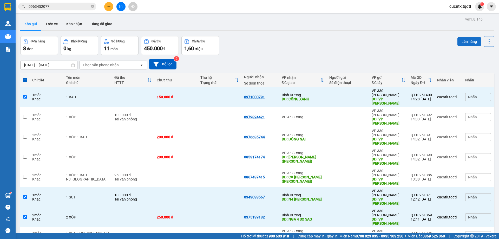
click at [469, 41] on button "Lên hàng" at bounding box center [469, 41] width 24 height 9
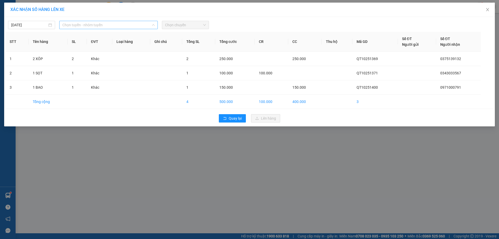
click at [123, 26] on span "Chọn tuyến - nhóm tuyến" at bounding box center [108, 25] width 92 height 8
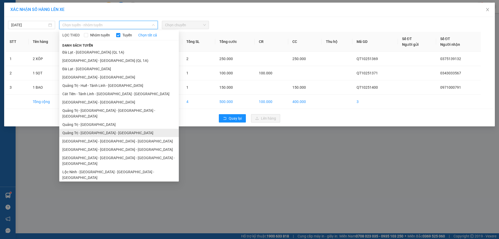
click at [118, 129] on li "Quảng Trị - [GEOGRAPHIC_DATA] - [GEOGRAPHIC_DATA]" at bounding box center [118, 133] width 119 height 8
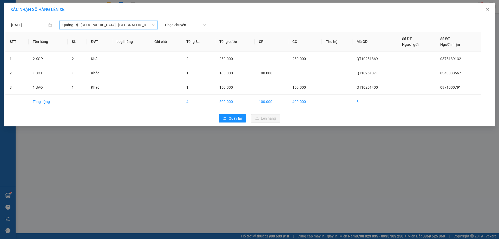
click at [188, 22] on span "Chọn chuyến" at bounding box center [185, 25] width 41 height 8
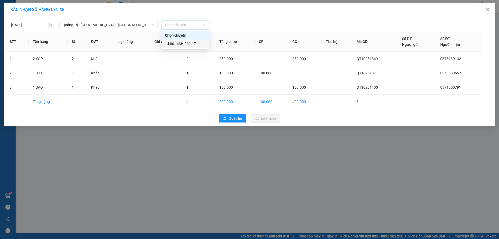
click at [189, 44] on div "14:00 - 43H-061.17" at bounding box center [185, 44] width 41 height 6
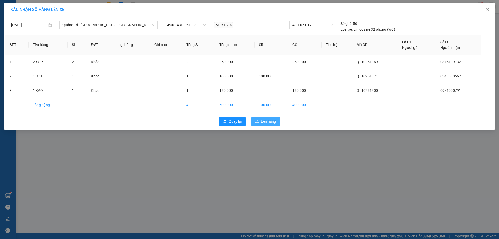
click at [271, 123] on span "Lên hàng" at bounding box center [268, 121] width 15 height 6
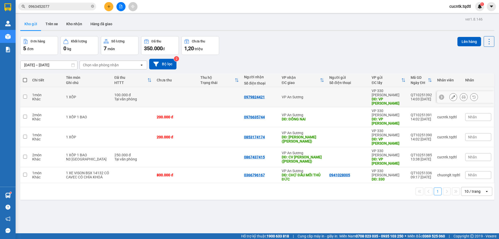
click at [25, 95] on input "checkbox" at bounding box center [25, 97] width 4 height 4
checkbox input "true"
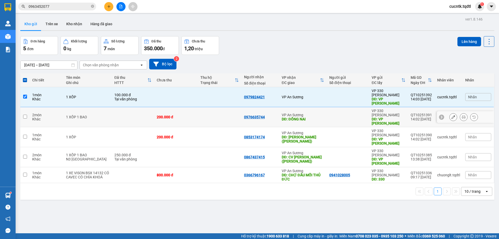
click at [25, 115] on input "checkbox" at bounding box center [25, 117] width 4 height 4
checkbox input "true"
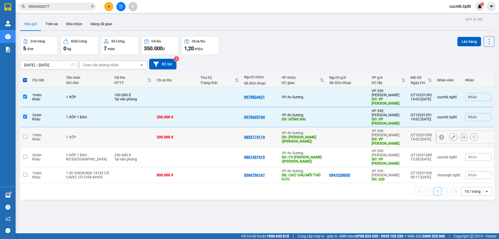
click at [26, 135] on input "checkbox" at bounding box center [25, 137] width 4 height 4
checkbox input "true"
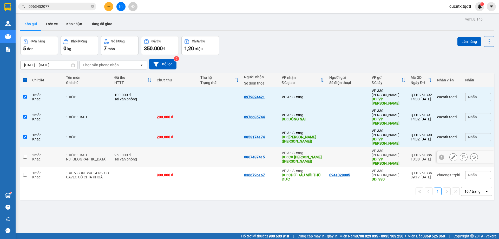
click at [28, 147] on td at bounding box center [24, 157] width 9 height 20
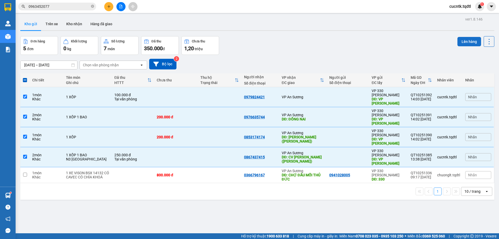
click at [468, 39] on button "Lên hàng" at bounding box center [469, 41] width 24 height 9
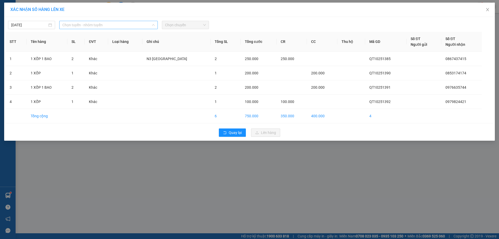
click at [145, 24] on span "Chọn tuyến - nhóm tuyến" at bounding box center [108, 25] width 92 height 8
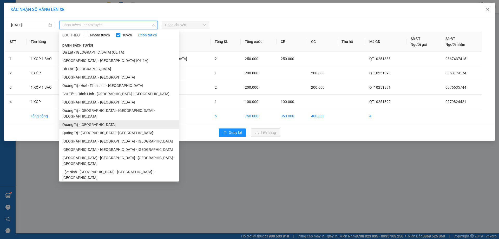
click at [101, 121] on li "Quảng Trị - [GEOGRAPHIC_DATA]" at bounding box center [118, 124] width 119 height 8
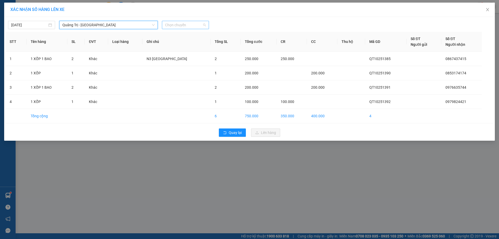
click at [191, 23] on span "Chọn chuyến" at bounding box center [185, 25] width 41 height 8
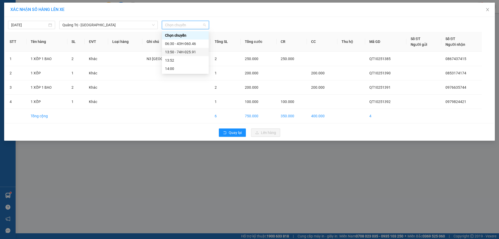
click at [190, 52] on div "13:50 - 74H-025.91" at bounding box center [185, 52] width 41 height 6
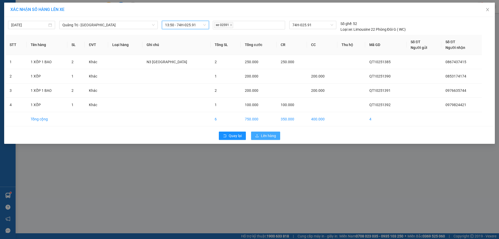
click at [261, 136] on span "Lên hàng" at bounding box center [268, 136] width 15 height 6
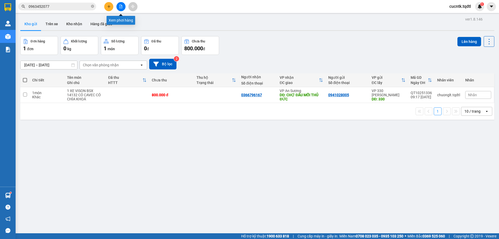
click at [121, 5] on icon "file-add" at bounding box center [120, 7] width 3 height 4
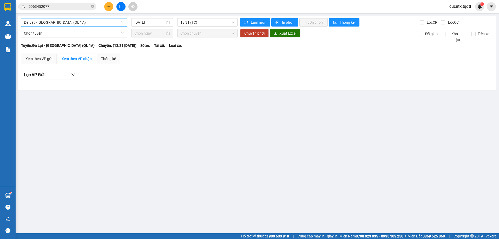
click at [107, 21] on span "Đà Lạt - [GEOGRAPHIC_DATA] (QL 1A)" at bounding box center [74, 22] width 100 height 8
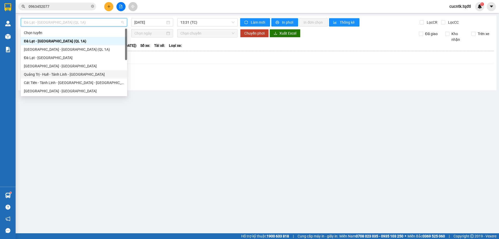
scroll to position [52, 0]
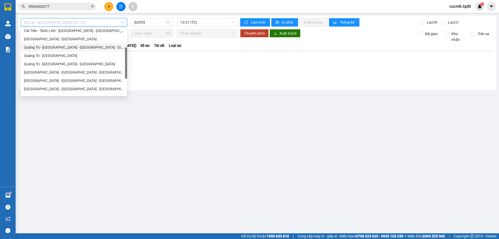
click at [87, 49] on div "Quảng Trị - [GEOGRAPHIC_DATA] - [GEOGRAPHIC_DATA] - [GEOGRAPHIC_DATA]" at bounding box center [74, 47] width 100 height 6
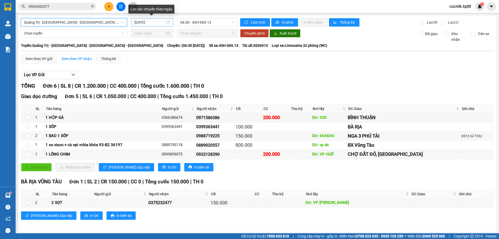
click at [164, 22] on div "[DATE]" at bounding box center [152, 22] width 36 height 6
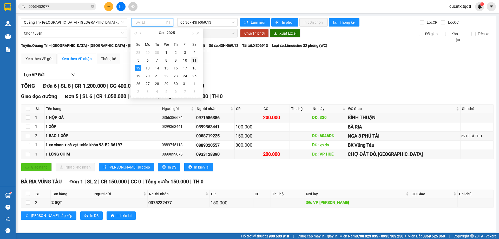
click at [194, 60] on div "11" at bounding box center [194, 60] width 6 height 6
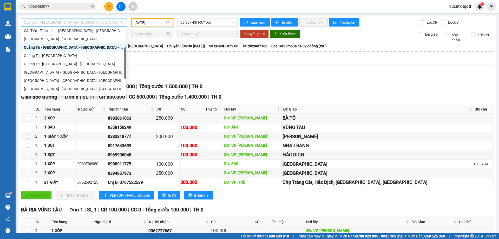
click at [120, 21] on span "Quảng Trị - [GEOGRAPHIC_DATA] - [GEOGRAPHIC_DATA] - [GEOGRAPHIC_DATA]" at bounding box center [74, 22] width 100 height 8
click at [85, 67] on div "Quảng Trị - [GEOGRAPHIC_DATA] - [GEOGRAPHIC_DATA]" at bounding box center [73, 64] width 99 height 6
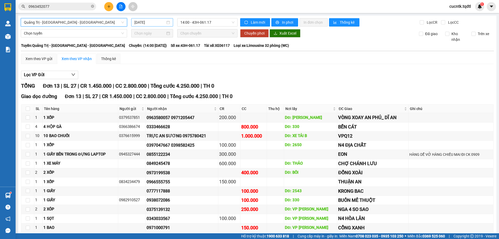
click at [167, 23] on div "[DATE]" at bounding box center [152, 22] width 36 height 6
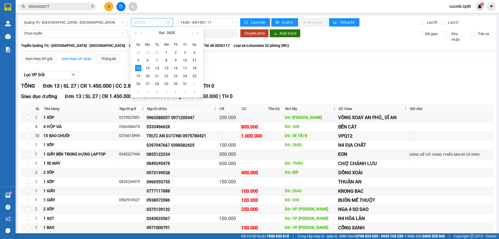
click at [192, 61] on div "11" at bounding box center [194, 60] width 6 height 6
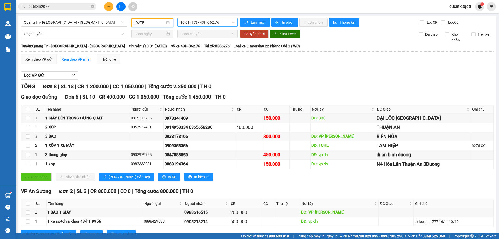
click at [222, 23] on span "10:01 (TC) - 43H-062.76" at bounding box center [207, 22] width 54 height 8
click at [199, 51] on div "14:00 - 74F-000.34" at bounding box center [199, 49] width 41 height 6
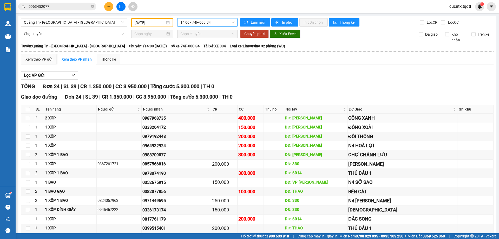
scroll to position [127, 0]
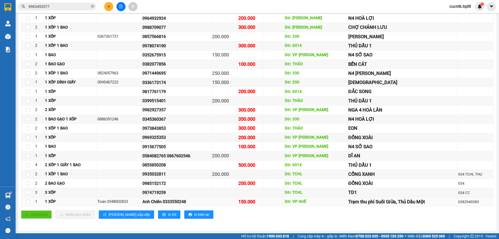
click at [178, 202] on div "Anh Chiến 0333550248" at bounding box center [176, 201] width 68 height 6
